Goal: Task Accomplishment & Management: Complete application form

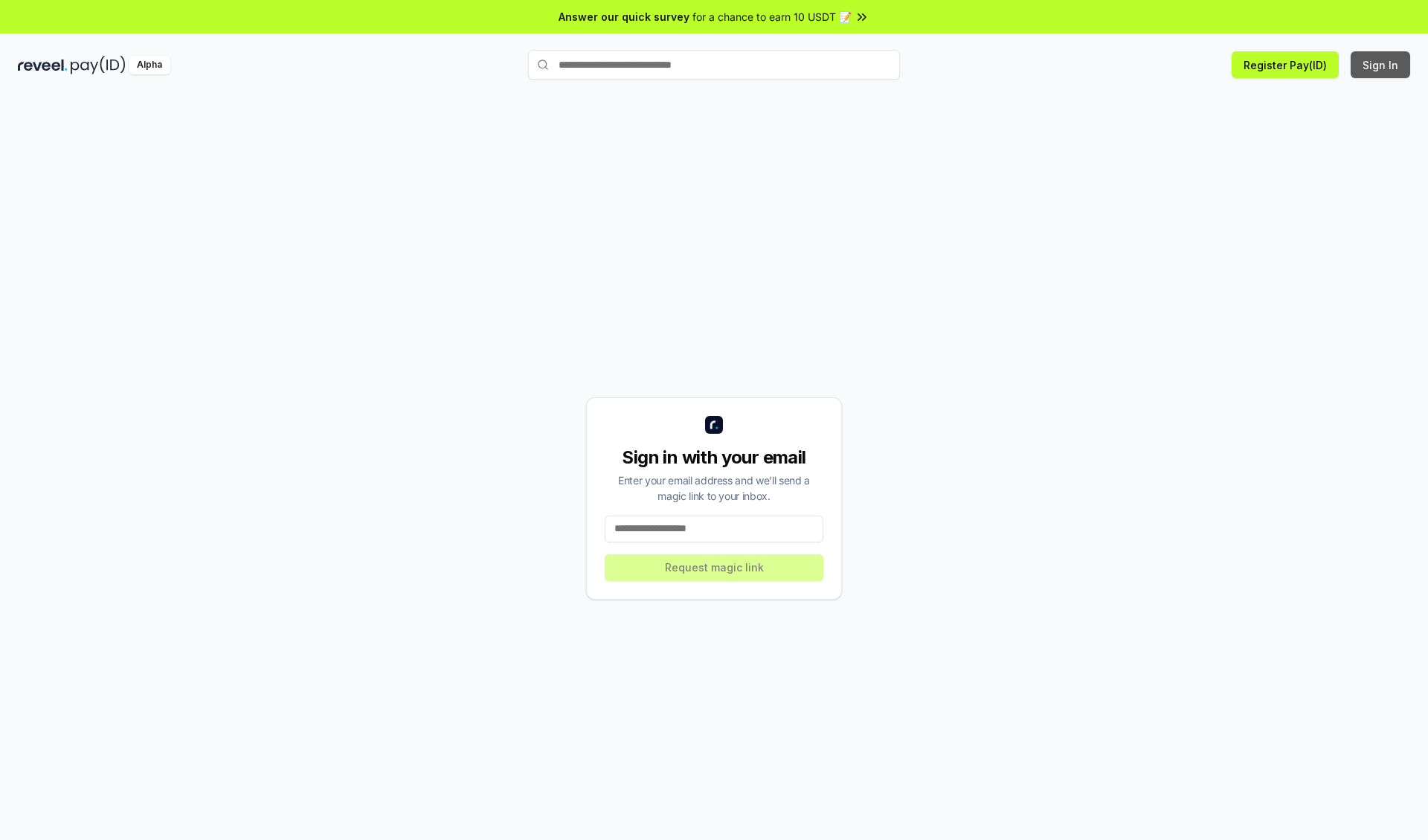
click at [1381, 65] on button "Sign In" at bounding box center [1381, 64] width 60 height 27
type input "**********"
click at [714, 567] on button "Request magic link" at bounding box center [714, 567] width 218 height 27
